Goal: Information Seeking & Learning: Learn about a topic

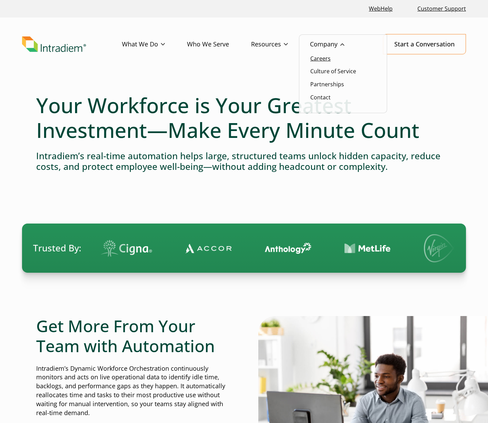
click at [326, 57] on link "Careers" at bounding box center [320, 59] width 20 height 8
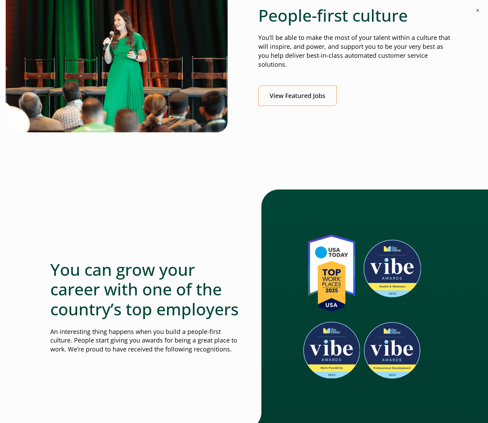
scroll to position [285, 0]
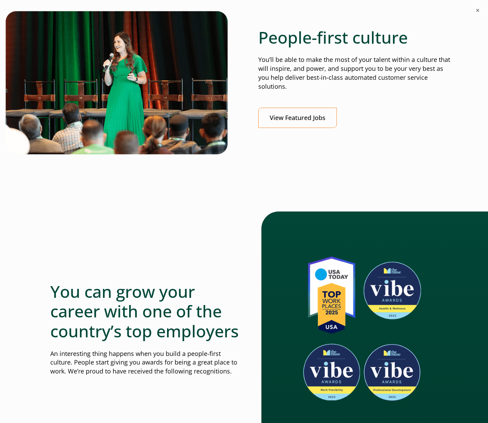
click at [291, 106] on div "People-first culture You’ll be able to make the most of your talent within a cu…" at bounding box center [355, 78] width 194 height 101
click at [291, 115] on link "View Featured Jobs" at bounding box center [297, 118] width 78 height 20
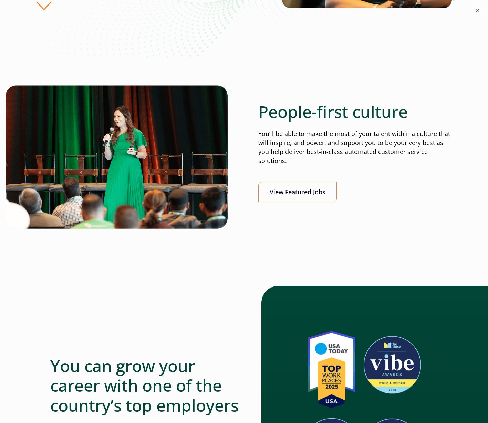
scroll to position [0, 0]
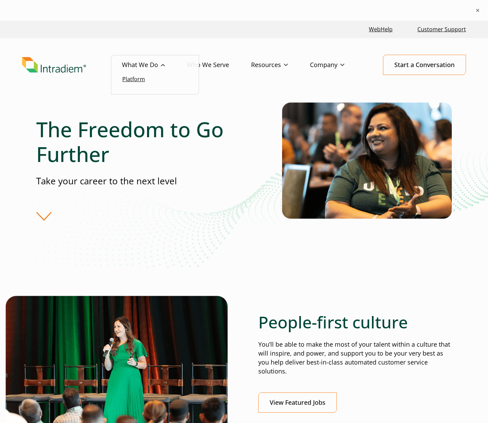
click at [136, 80] on link "Platform" at bounding box center [133, 79] width 23 height 8
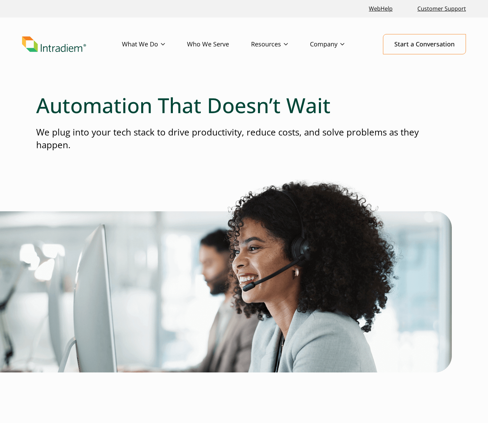
click at [211, 45] on link "Who We Serve" at bounding box center [219, 44] width 64 height 20
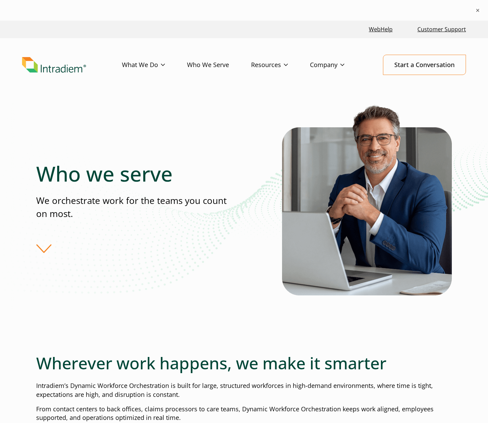
click at [222, 69] on link "Who We Serve" at bounding box center [219, 65] width 64 height 20
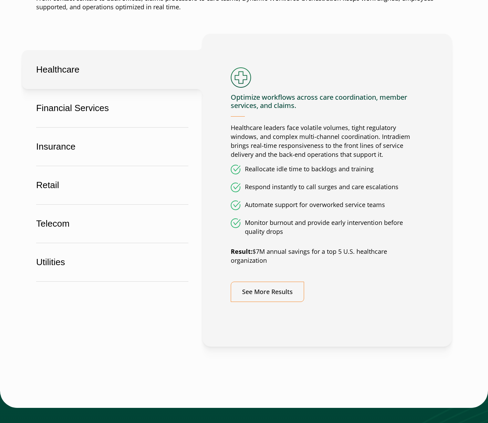
scroll to position [707, 0]
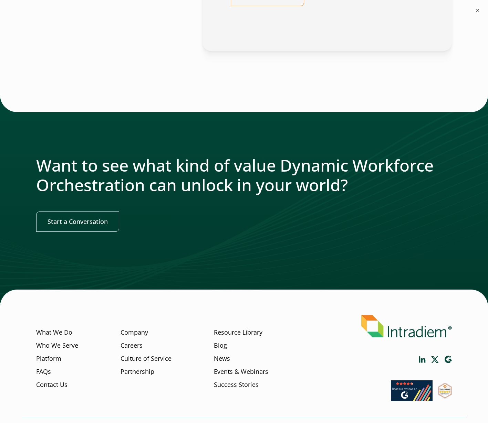
click at [141, 336] on link "Company" at bounding box center [134, 332] width 28 height 9
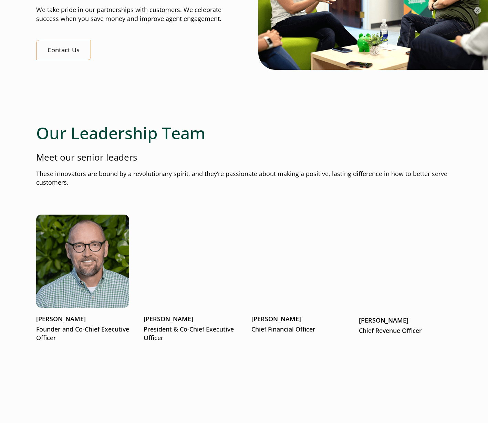
scroll to position [755, 0]
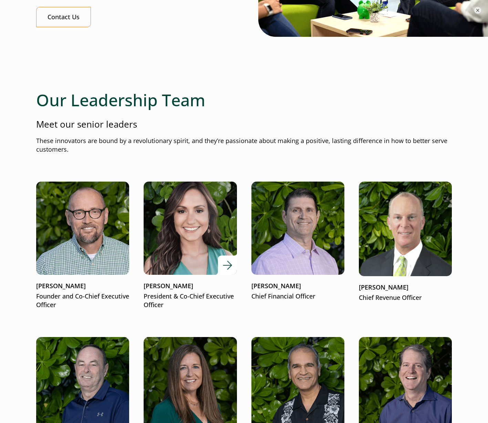
click at [191, 248] on img at bounding box center [190, 228] width 112 height 112
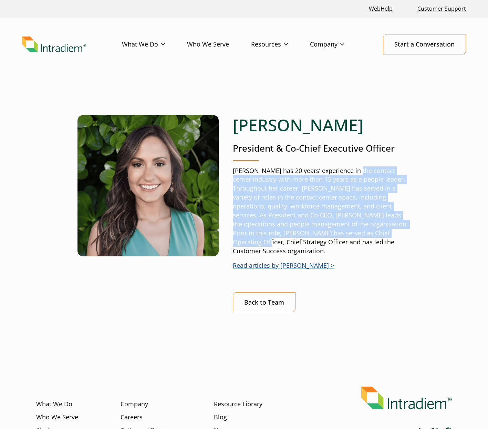
drag, startPoint x: 350, startPoint y: 174, endPoint x: 422, endPoint y: 235, distance: 94.5
click at [422, 235] on div "[PERSON_NAME] President & Co-Chief Executive Officer [PERSON_NAME] has 20 years…" at bounding box center [244, 230] width 444 height 296
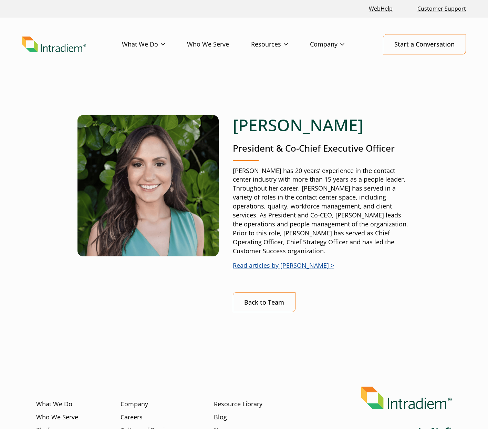
click at [367, 261] on p "Read articles by [PERSON_NAME] >" at bounding box center [322, 265] width 178 height 9
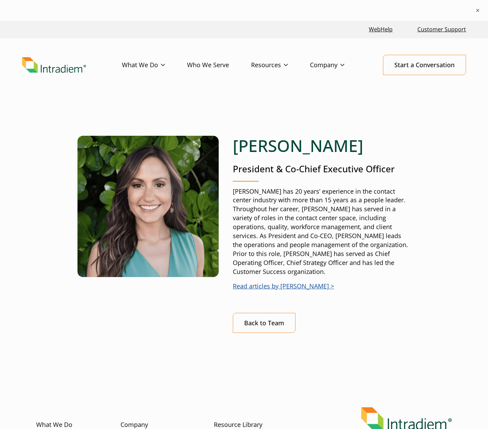
click at [291, 264] on p "[PERSON_NAME] has 20 years’ experience in the contact center industry with more…" at bounding box center [322, 231] width 178 height 89
click at [293, 282] on link "Read articles by [PERSON_NAME] >" at bounding box center [283, 286] width 101 height 8
